Goal: Task Accomplishment & Management: Complete application form

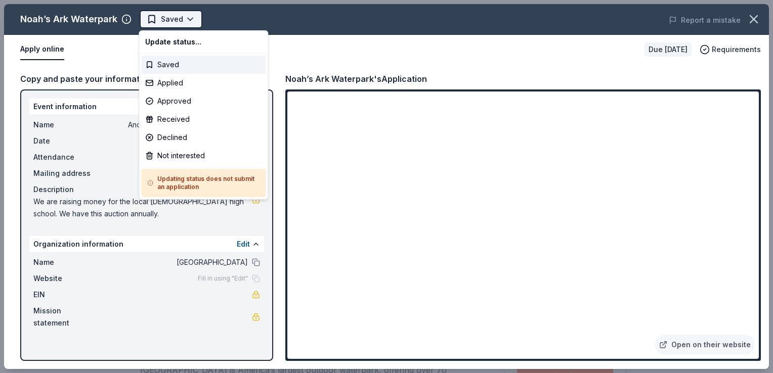
click at [183, 21] on body "Anchored in Christ Saved Apply Due in 20 days Share Noah’s Ark Waterpark New Sh…" at bounding box center [382, 186] width 765 height 373
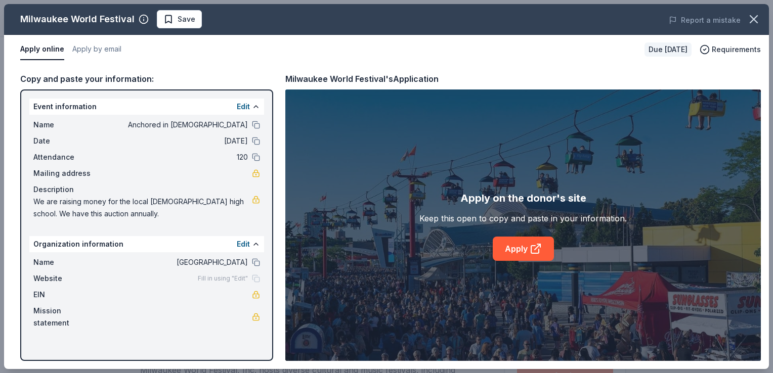
scroll to position [204, 0]
click at [539, 248] on icon at bounding box center [535, 249] width 12 height 12
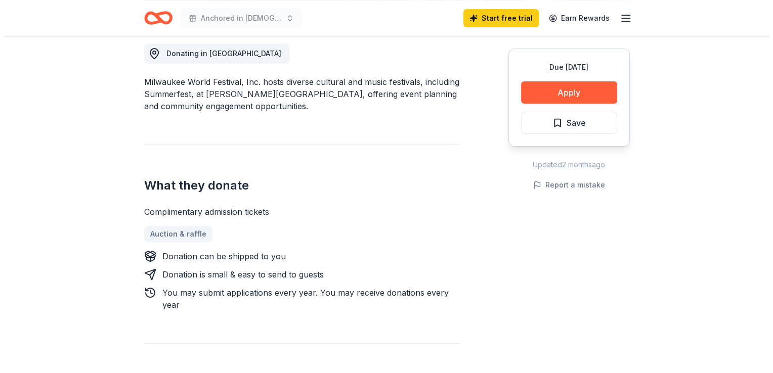
scroll to position [289, 0]
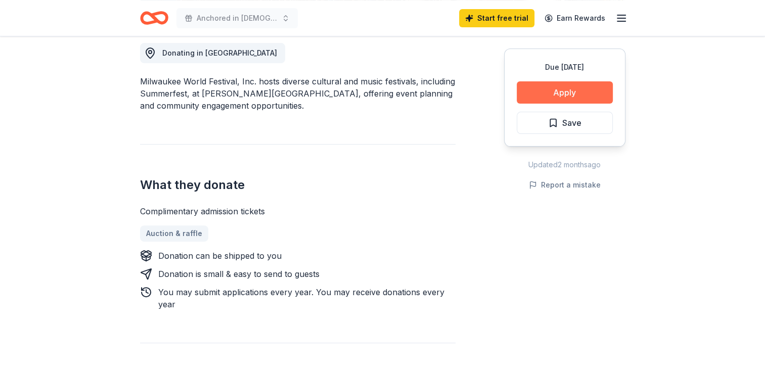
click at [581, 94] on button "Apply" at bounding box center [565, 92] width 96 height 22
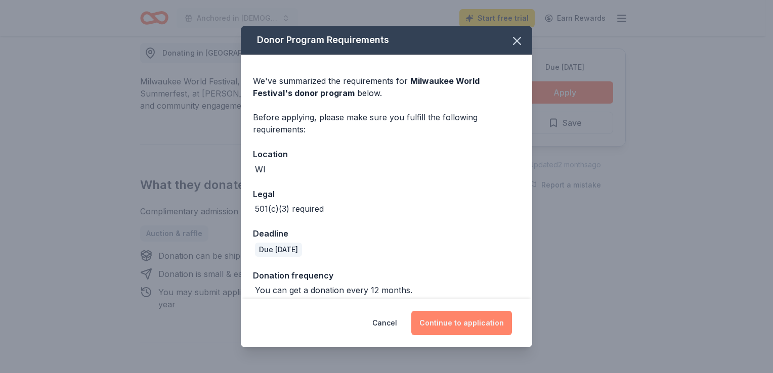
click at [489, 320] on button "Continue to application" at bounding box center [461, 323] width 101 height 24
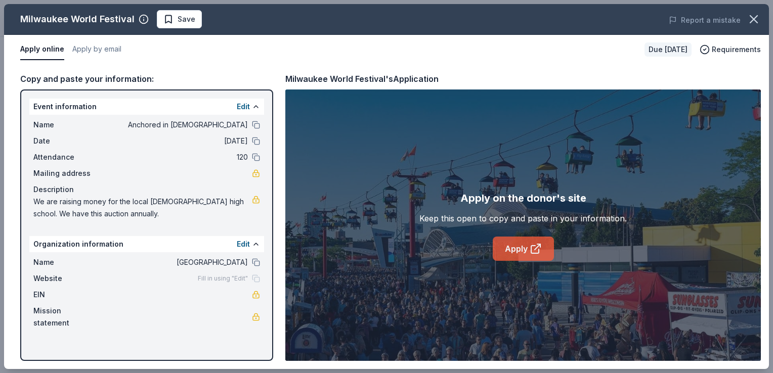
click at [528, 251] on link "Apply" at bounding box center [522, 249] width 61 height 24
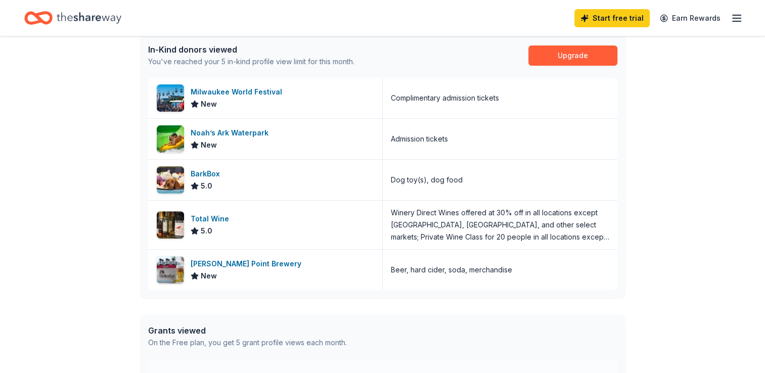
scroll to position [270, 0]
click at [253, 264] on div "Stevens Point Brewery" at bounding box center [248, 263] width 115 height 12
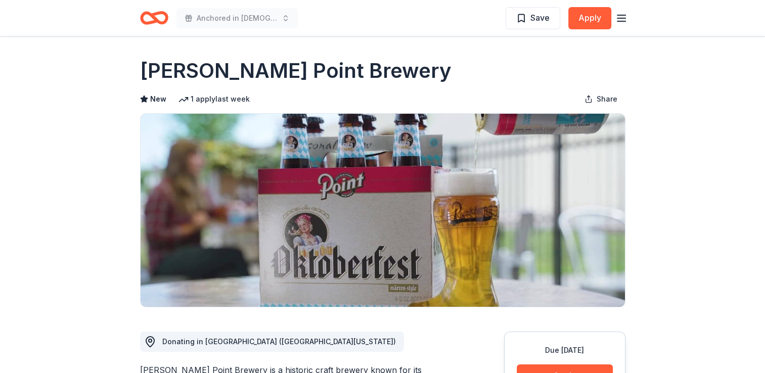
click at [622, 17] on icon "button" at bounding box center [621, 18] width 12 height 12
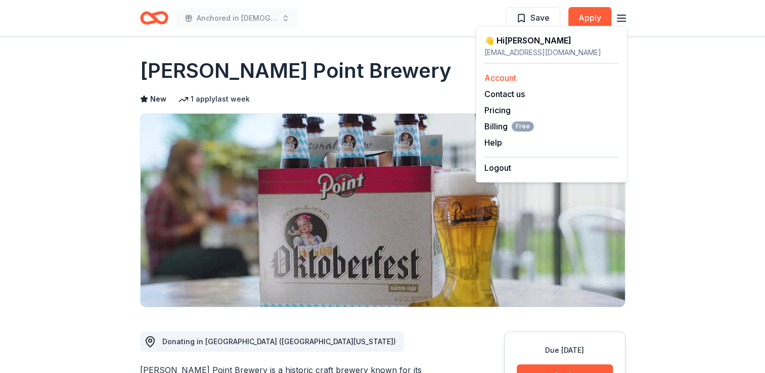
click at [518, 77] on div "Account" at bounding box center [551, 78] width 134 height 12
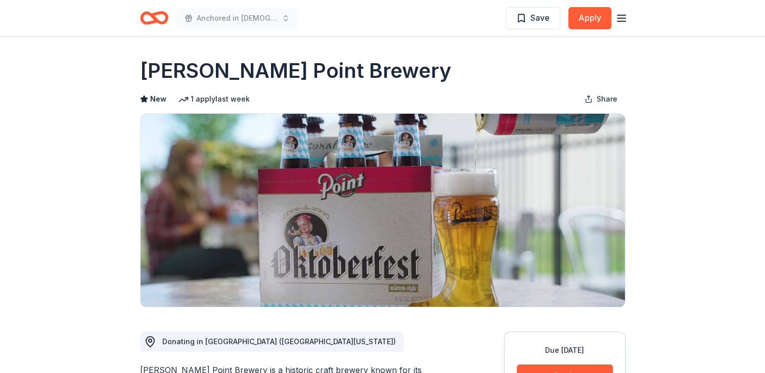
click at [456, 21] on div "Anchored in Christ Save Apply" at bounding box center [382, 18] width 485 height 24
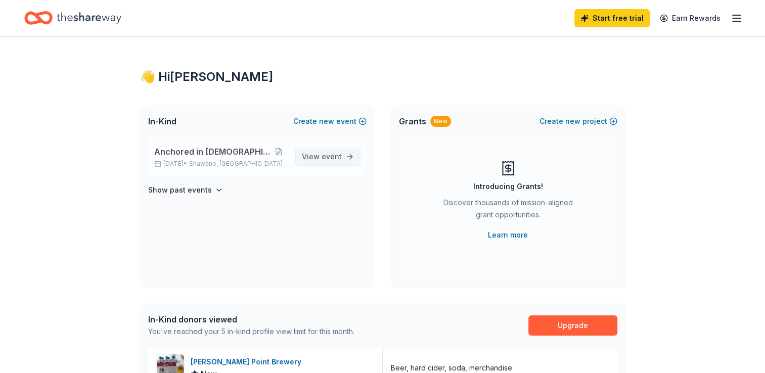
click at [325, 157] on span "event" at bounding box center [332, 156] width 20 height 9
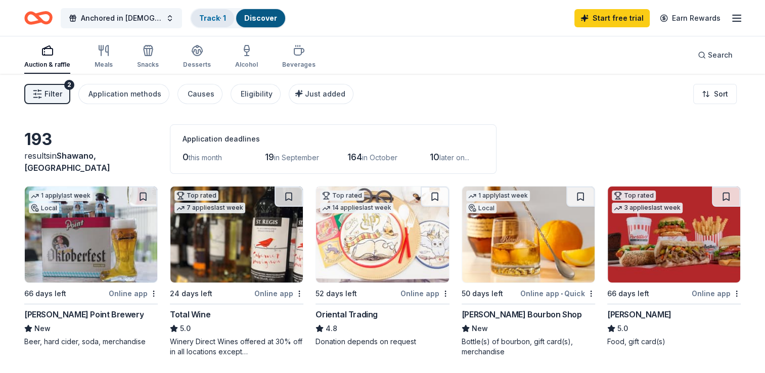
click at [206, 17] on link "Track · 1" at bounding box center [212, 18] width 27 height 9
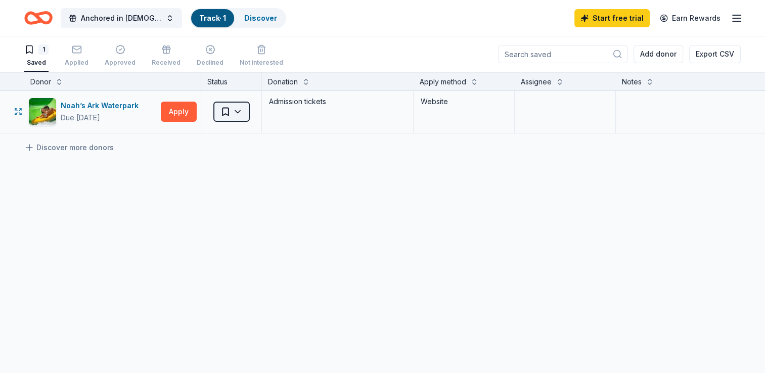
click at [239, 112] on html "Anchored in Christ Track · 1 Discover Start free trial Earn Rewards 1 Saved App…" at bounding box center [382, 186] width 765 height 373
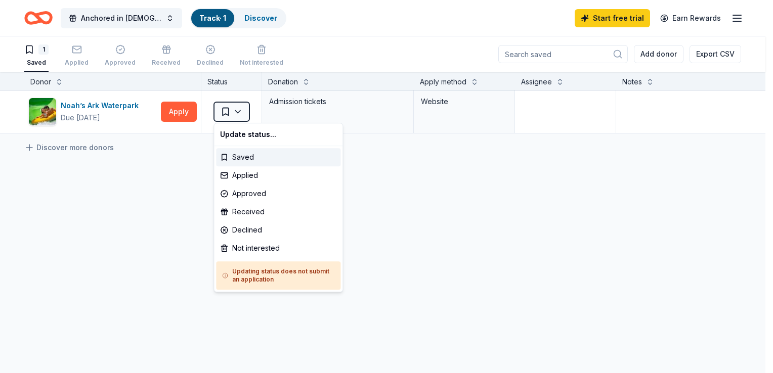
click at [180, 109] on html "Anchored in Christ Track · 1 Discover Start free trial Earn Rewards 1 Saved App…" at bounding box center [386, 186] width 773 height 373
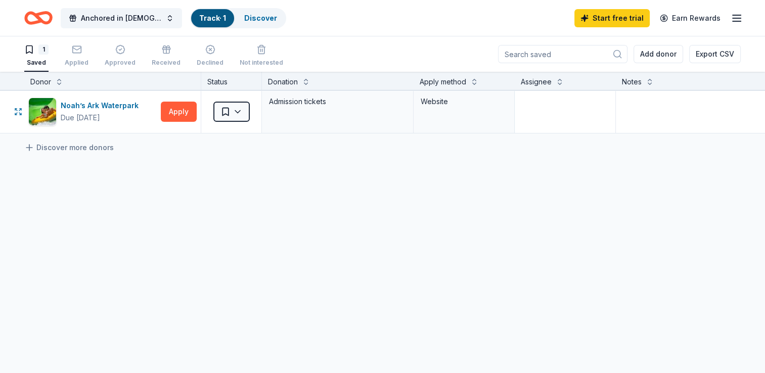
click at [180, 109] on button "Apply" at bounding box center [179, 112] width 36 height 20
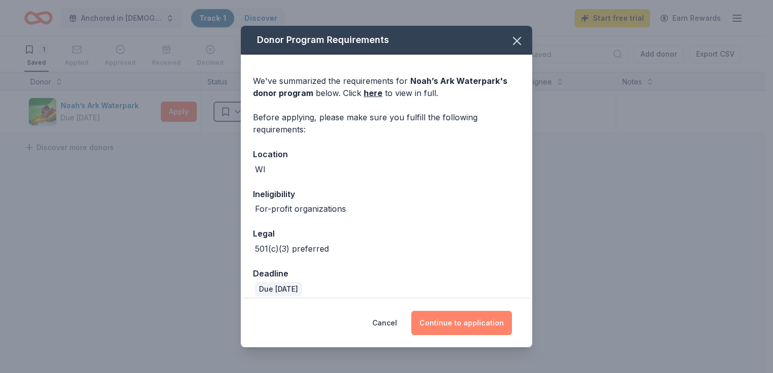
click at [475, 320] on button "Continue to application" at bounding box center [461, 323] width 101 height 24
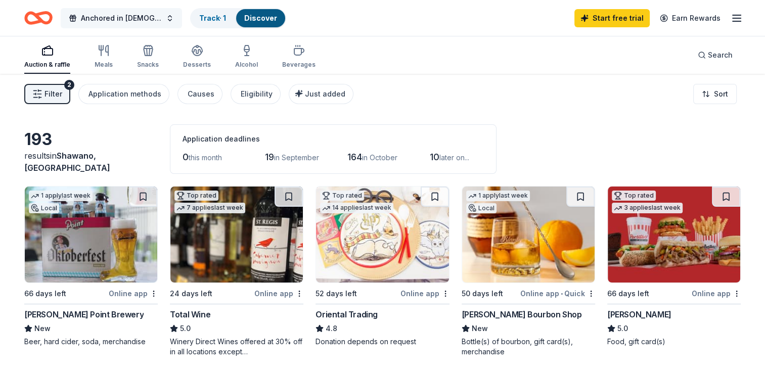
click at [101, 16] on span "Anchored in [DEMOGRAPHIC_DATA]" at bounding box center [121, 18] width 81 height 12
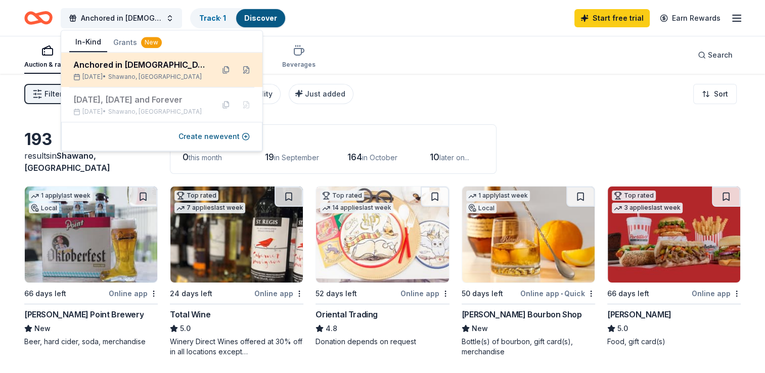
click at [155, 70] on div "Anchored in [DEMOGRAPHIC_DATA]" at bounding box center [139, 65] width 132 height 12
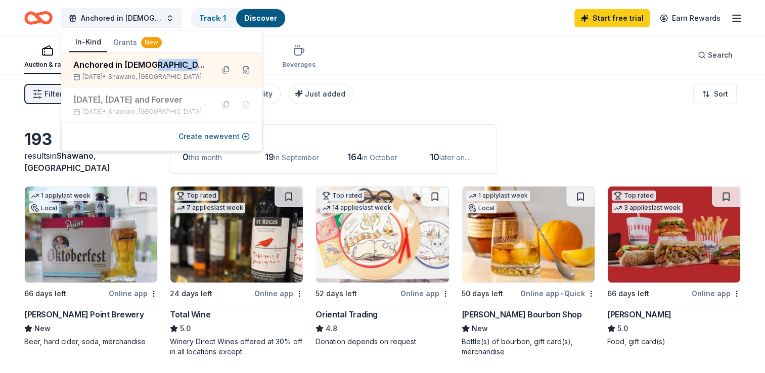
click at [737, 17] on icon "button" at bounding box center [737, 18] width 12 height 12
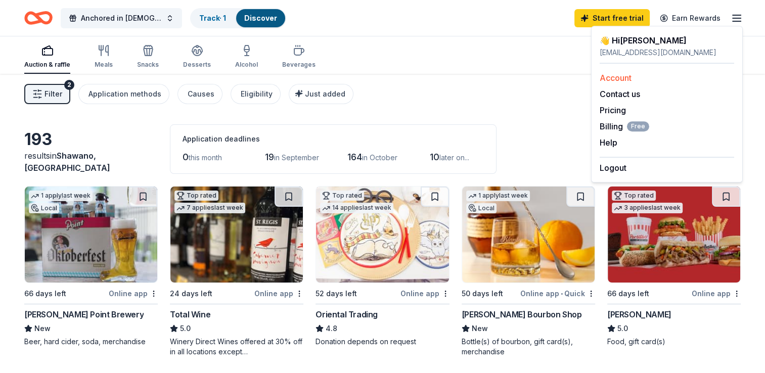
click at [632, 76] on div "Account" at bounding box center [667, 78] width 134 height 12
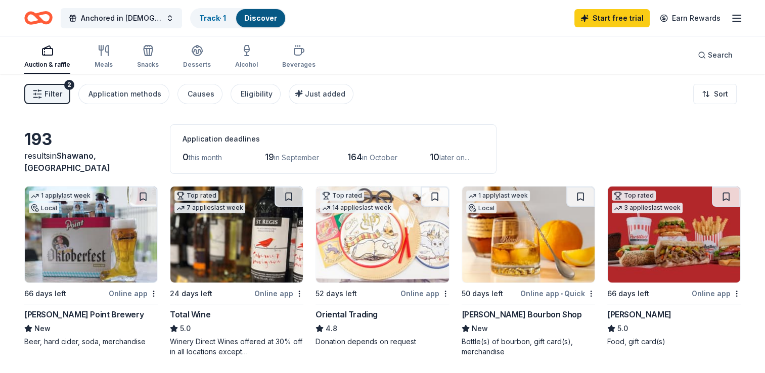
click at [52, 96] on span "Filter" at bounding box center [53, 94] width 18 height 12
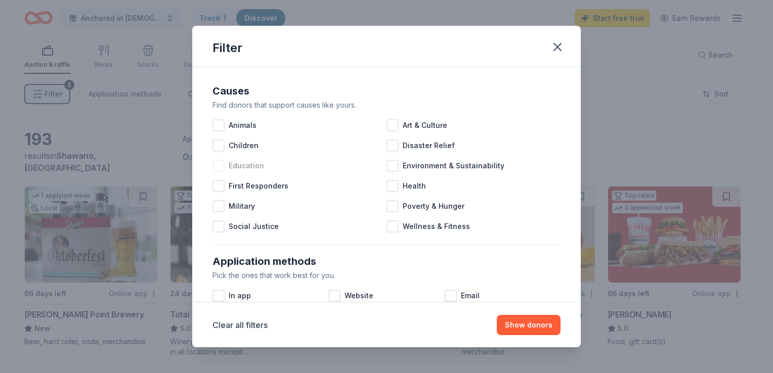
click at [221, 164] on div at bounding box center [218, 166] width 12 height 12
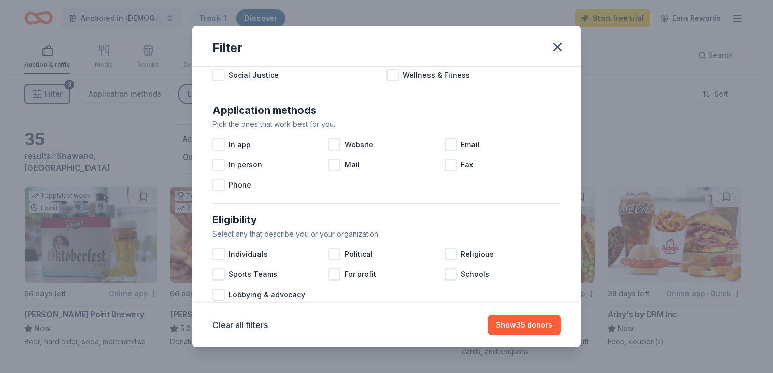
scroll to position [151, 0]
click at [449, 274] on div at bounding box center [450, 274] width 12 height 12
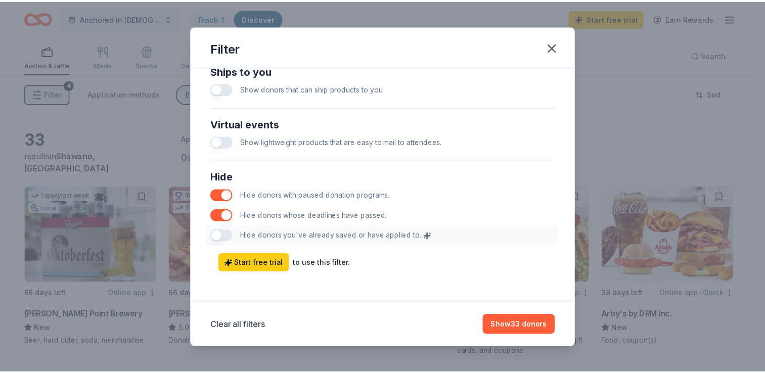
scroll to position [498, 0]
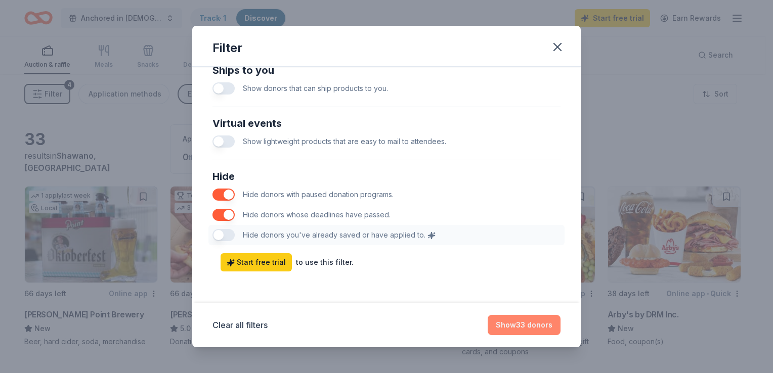
click at [529, 321] on button "Show 33 donors" at bounding box center [523, 325] width 73 height 20
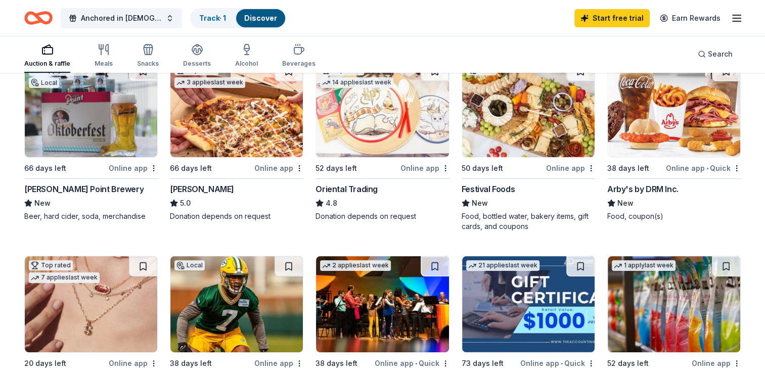
scroll to position [0, 0]
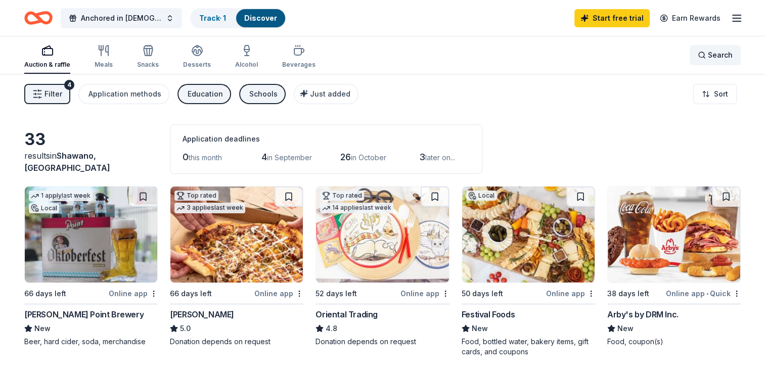
click at [712, 61] on span "Search" at bounding box center [720, 55] width 25 height 12
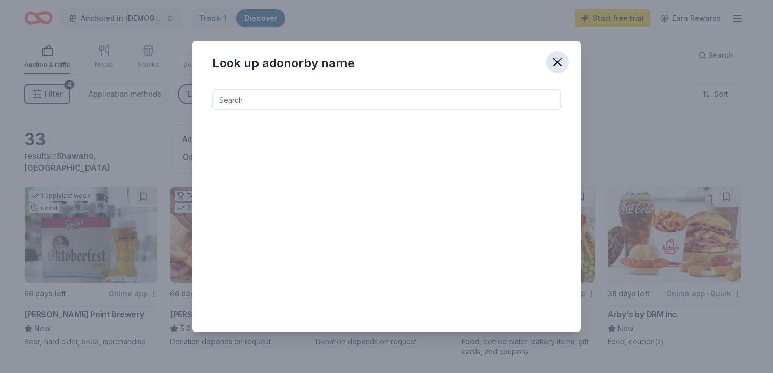
click at [554, 63] on icon "button" at bounding box center [557, 62] width 14 height 14
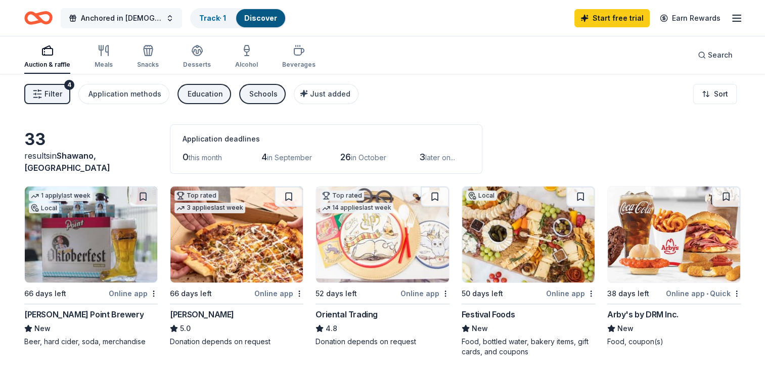
click at [117, 18] on span "Anchored in [DEMOGRAPHIC_DATA]" at bounding box center [121, 18] width 81 height 12
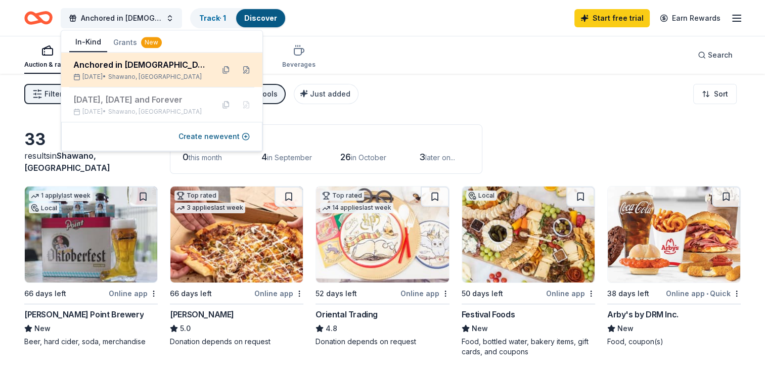
click at [124, 66] on div "Anchored in [DEMOGRAPHIC_DATA]" at bounding box center [139, 65] width 132 height 12
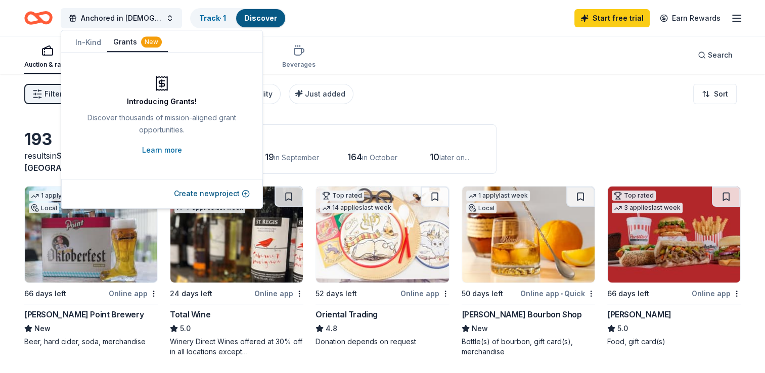
click at [124, 42] on button "Grants New" at bounding box center [137, 42] width 61 height 19
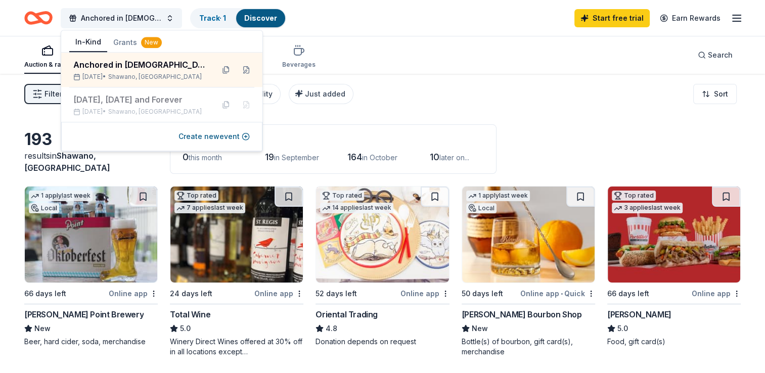
click at [87, 39] on button "In-Kind" at bounding box center [88, 42] width 38 height 19
click at [345, 21] on div "Anchored in Christ Track · 1 Discover Start free trial Earn Rewards" at bounding box center [382, 18] width 716 height 24
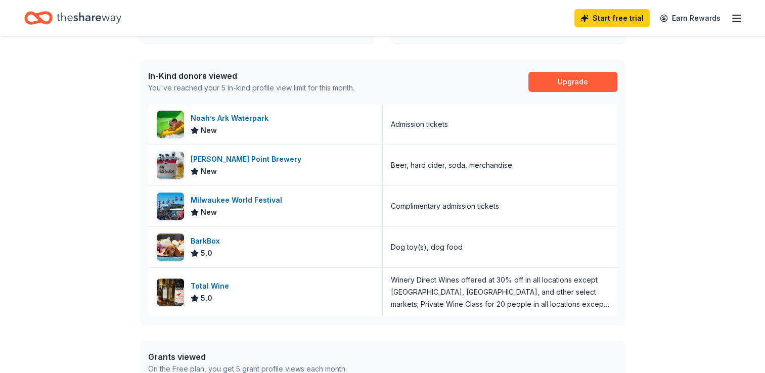
scroll to position [247, 0]
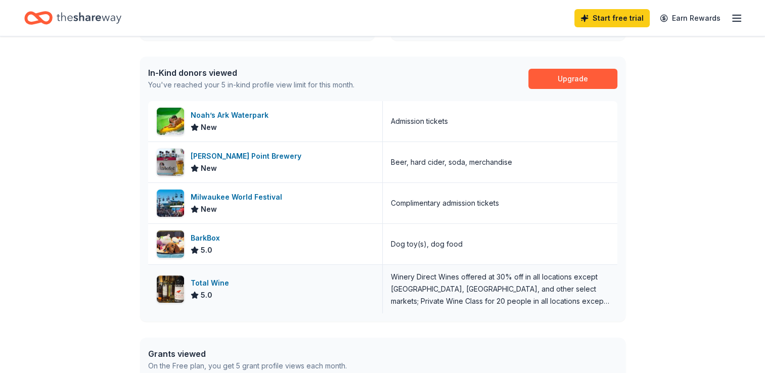
click at [230, 291] on div "5.0" at bounding box center [212, 295] width 42 height 12
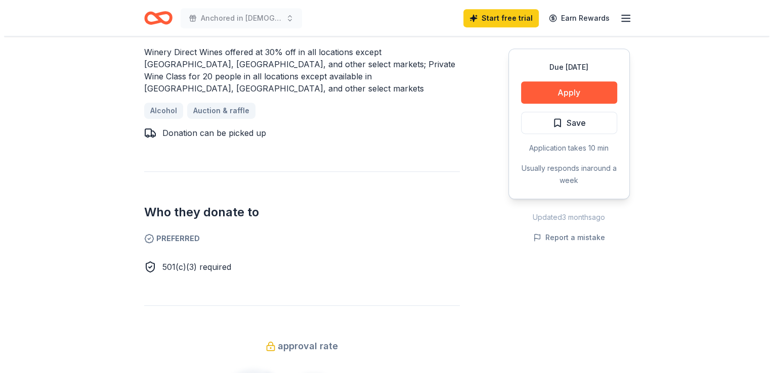
scroll to position [473, 0]
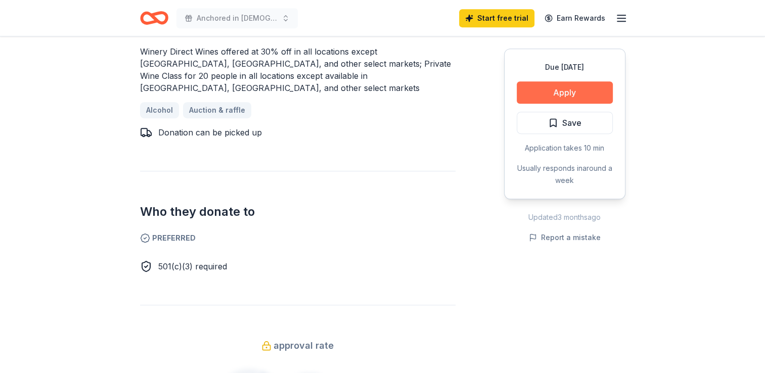
click at [565, 92] on button "Apply" at bounding box center [565, 92] width 96 height 22
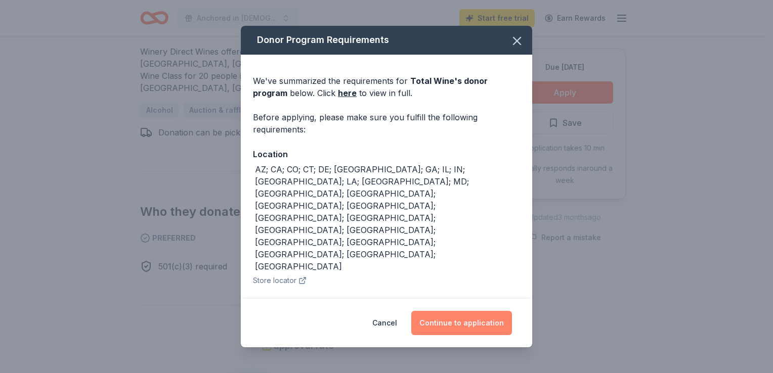
click at [466, 321] on button "Continue to application" at bounding box center [461, 323] width 101 height 24
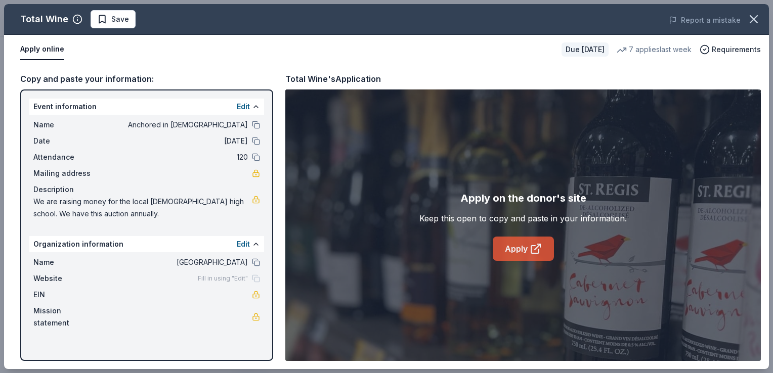
click at [521, 243] on link "Apply" at bounding box center [522, 249] width 61 height 24
